Goal: Download file/media

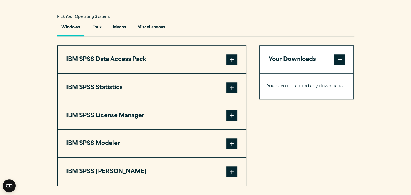
scroll to position [393, 0]
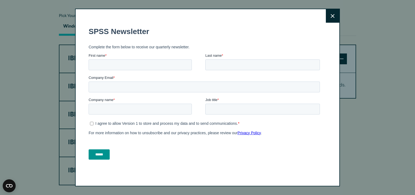
click at [333, 16] on icon at bounding box center [333, 16] width 4 height 4
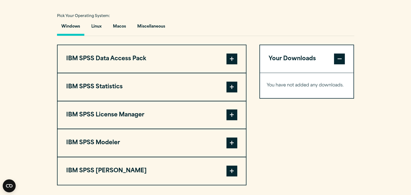
click at [234, 86] on span at bounding box center [231, 87] width 11 height 11
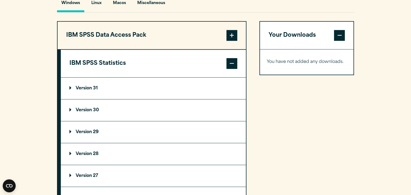
scroll to position [418, 0]
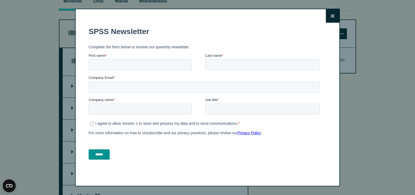
click at [333, 17] on icon at bounding box center [333, 16] width 4 height 4
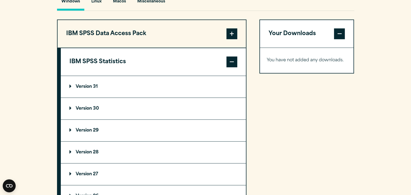
click at [120, 91] on summary "Version 31" at bounding box center [153, 87] width 185 height 22
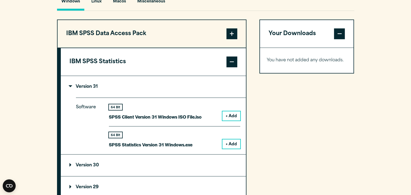
click at [180, 139] on div "64 Bit SPSS Statistics Version 31 Windows.exe" at bounding box center [151, 140] width 84 height 16
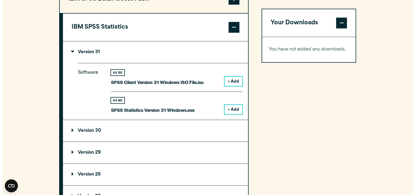
scroll to position [453, 0]
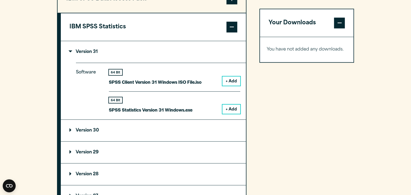
click at [235, 110] on button "+ Add" at bounding box center [231, 109] width 18 height 9
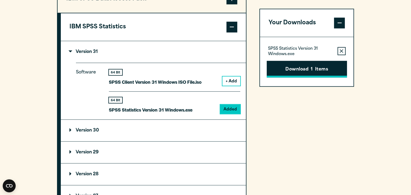
click at [327, 69] on button "Download 1 Items" at bounding box center [307, 69] width 80 height 17
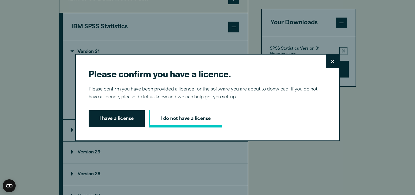
click at [196, 121] on link "I do not have a license" at bounding box center [185, 119] width 73 height 18
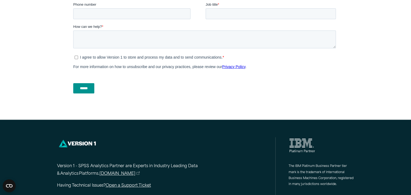
scroll to position [274, 0]
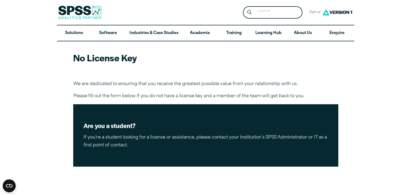
scroll to position [0, 0]
